Goal: Transaction & Acquisition: Purchase product/service

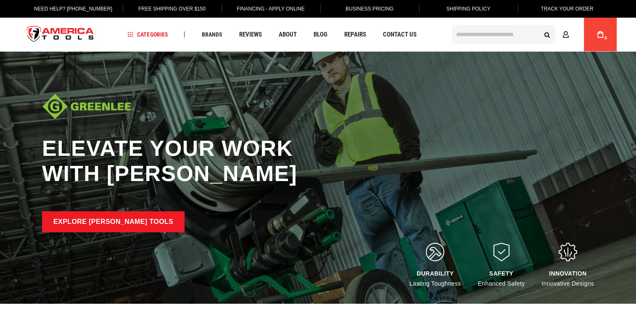
click at [86, 223] on link "Explore Greenlee Tools" at bounding box center [113, 221] width 142 height 21
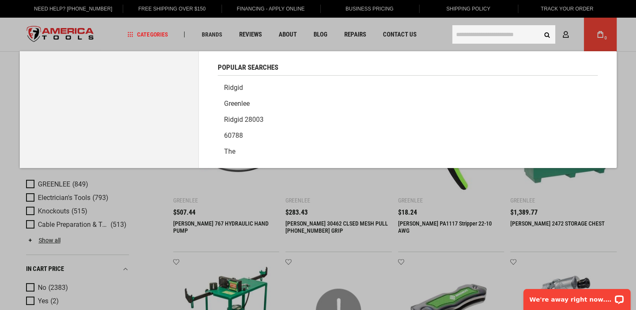
click at [475, 34] on input "text" at bounding box center [503, 34] width 103 height 18
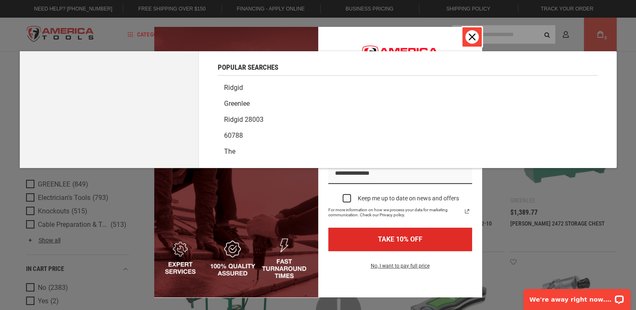
click at [465, 33] on div "Close" at bounding box center [471, 36] width 13 height 13
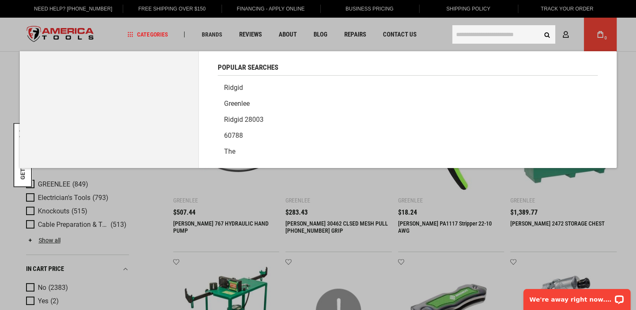
click at [485, 36] on input "text" at bounding box center [503, 34] width 103 height 18
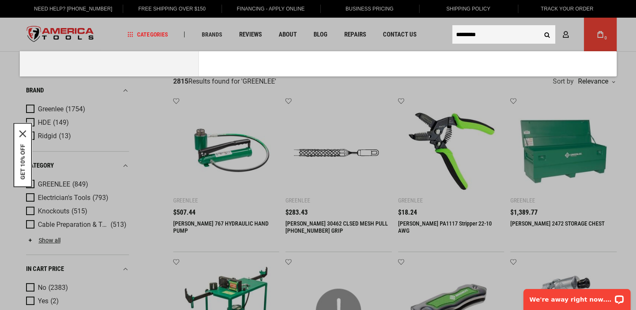
type input "*********"
click at [539, 26] on button "Search" at bounding box center [547, 34] width 16 height 16
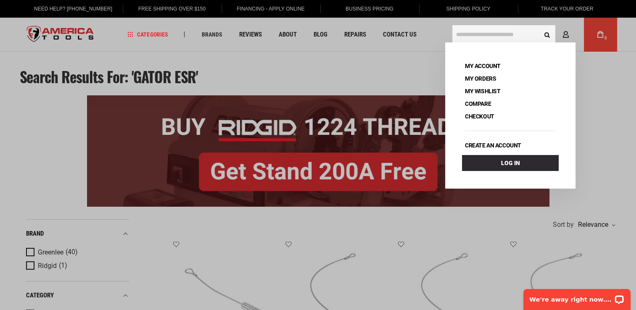
click at [474, 29] on input "text" at bounding box center [503, 34] width 103 height 18
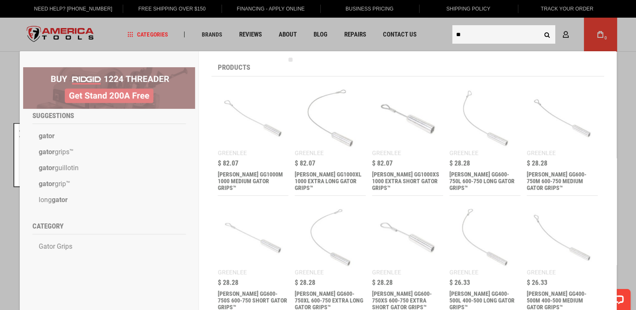
type input "*"
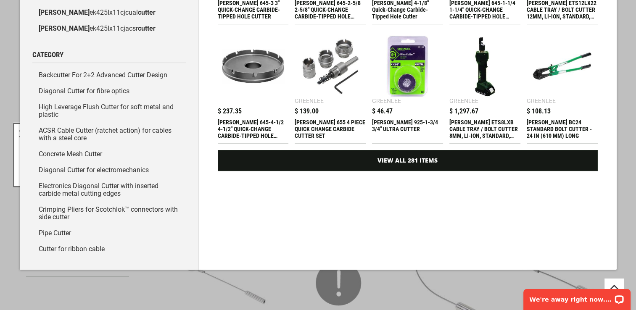
scroll to position [166, 0]
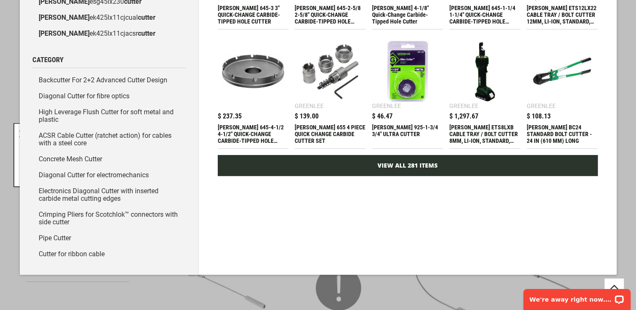
type input "**********"
click at [417, 166] on link "View All 281 Items" at bounding box center [408, 165] width 380 height 21
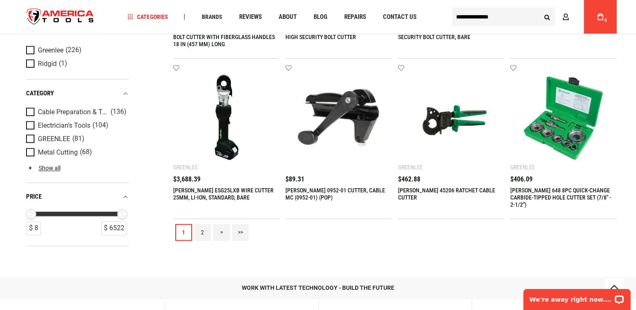
scroll to position [943, 0]
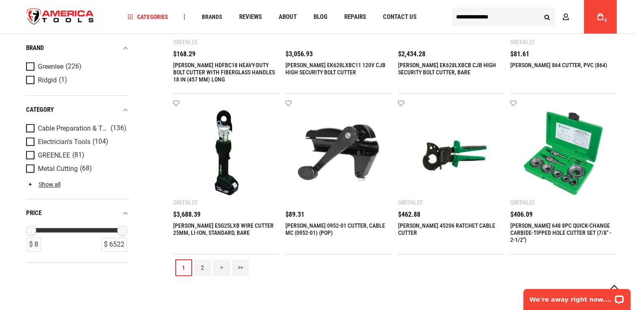
click at [202, 273] on link "2" at bounding box center [202, 267] width 17 height 17
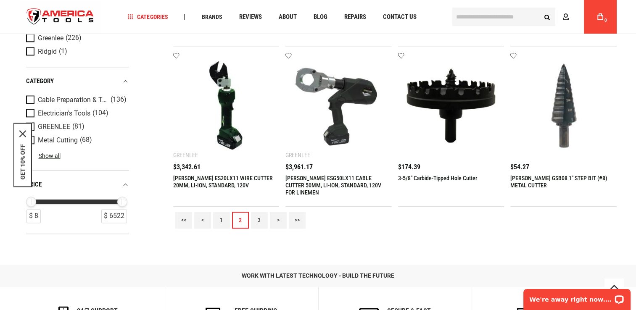
scroll to position [978, 0]
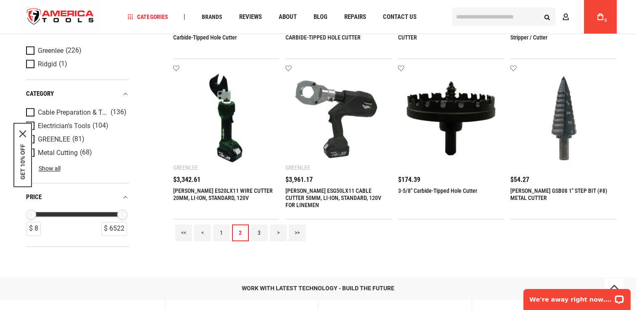
click at [262, 232] on link "3" at bounding box center [259, 232] width 17 height 17
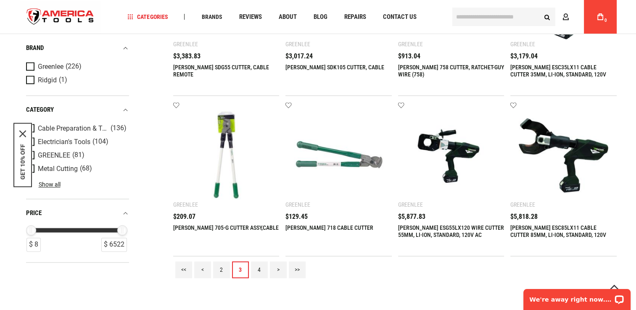
scroll to position [945, 0]
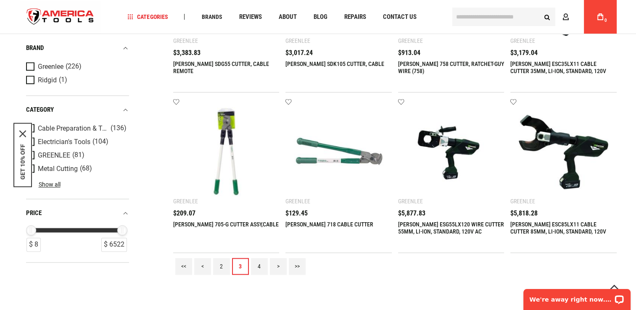
click at [263, 263] on link "4" at bounding box center [259, 266] width 17 height 17
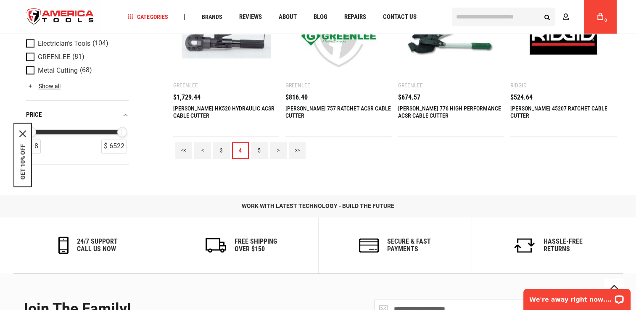
scroll to position [1029, 0]
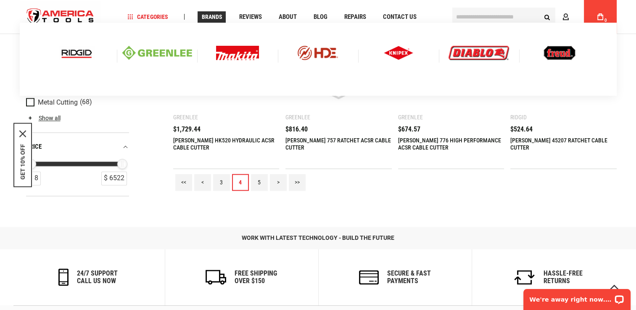
click at [96, 58] on div at bounding box center [77, 53] width 80 height 14
click at [80, 50] on img at bounding box center [76, 53] width 35 height 14
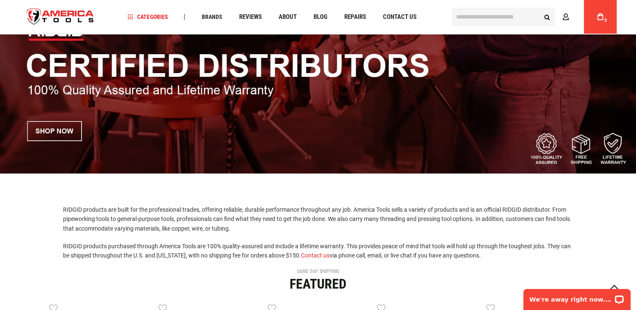
scroll to position [61, 0]
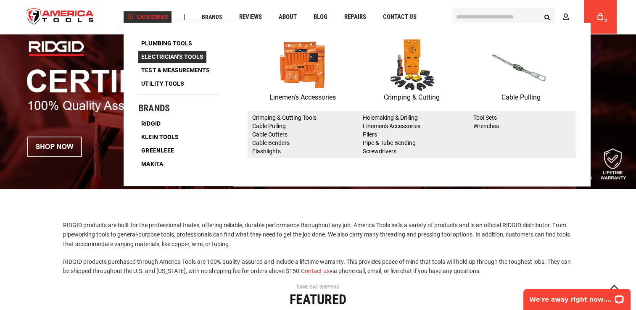
click at [184, 55] on span "Electrician's Tools" at bounding box center [172, 57] width 62 height 6
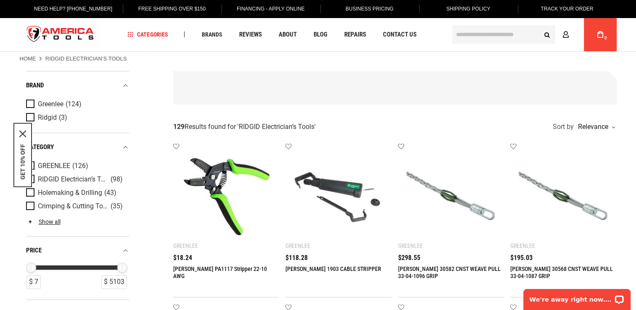
scroll to position [5, 0]
